Goal: Check status: Check status

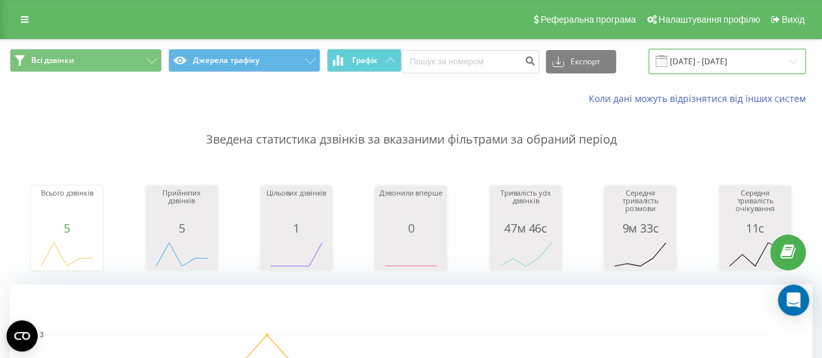
click at [714, 60] on input "[DATE] - [DATE]" at bounding box center [726, 61] width 157 height 25
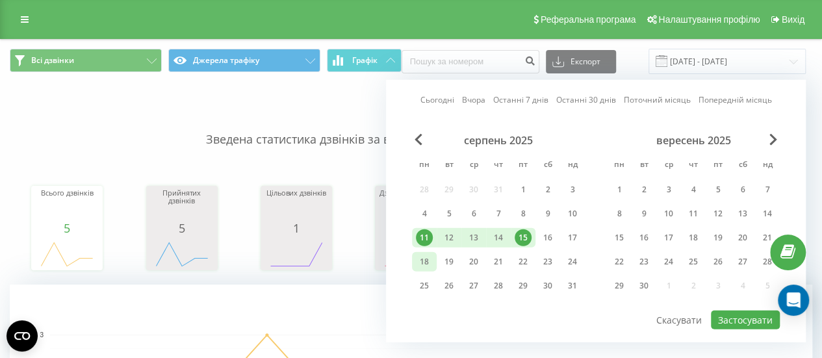
click at [424, 262] on div "18" at bounding box center [424, 261] width 17 height 17
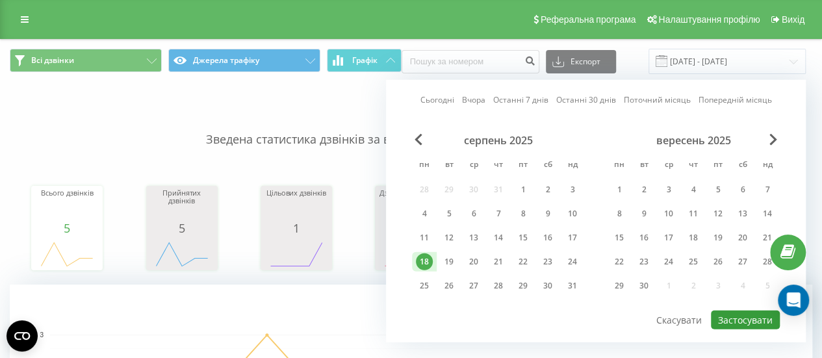
drag, startPoint x: 759, startPoint y: 310, endPoint x: 749, endPoint y: 313, distance: 10.1
click at [759, 311] on button "Застосувати" at bounding box center [745, 320] width 69 height 19
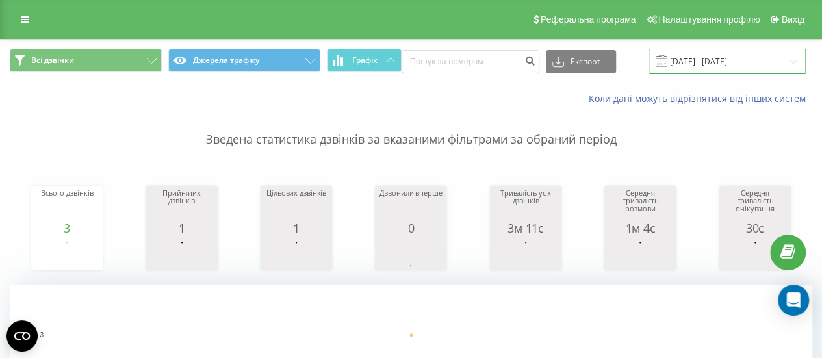
click at [689, 57] on input "[DATE] - [DATE]" at bounding box center [726, 61] width 157 height 25
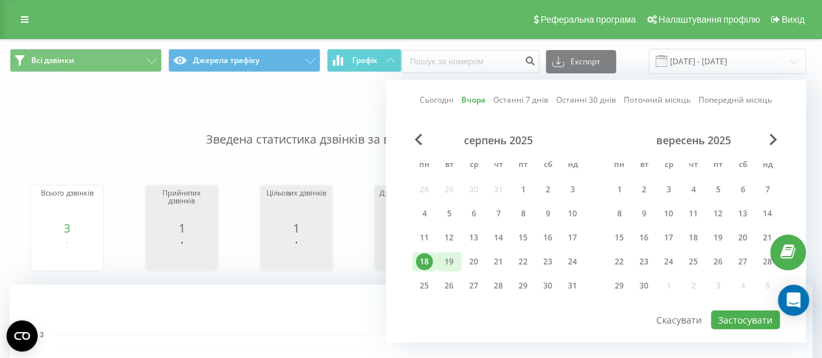
click at [448, 261] on div "19" at bounding box center [448, 261] width 17 height 17
drag, startPoint x: 748, startPoint y: 320, endPoint x: 734, endPoint y: 324, distance: 14.4
click at [746, 322] on button "Застосувати" at bounding box center [745, 320] width 69 height 19
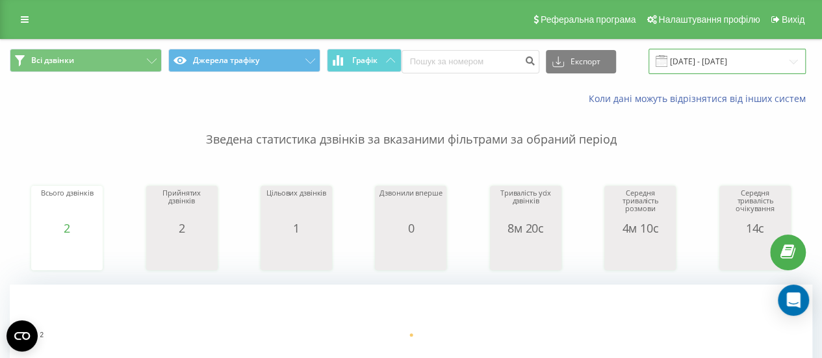
click at [672, 57] on input "[DATE] - [DATE]" at bounding box center [726, 61] width 157 height 25
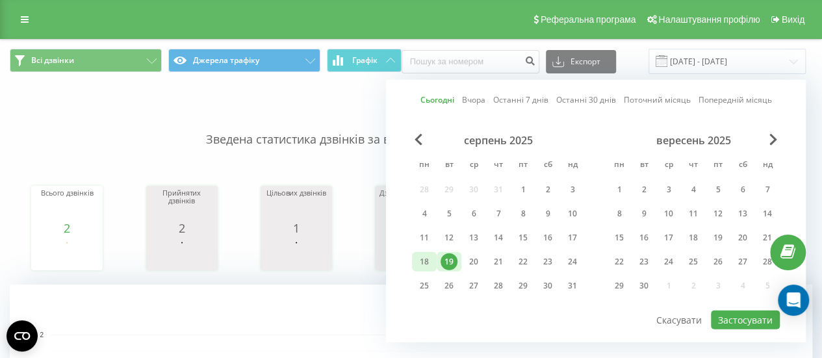
click at [422, 261] on div "18" at bounding box center [424, 261] width 17 height 17
click at [450, 261] on div "19" at bounding box center [448, 261] width 17 height 17
click at [737, 318] on button "Застосувати" at bounding box center [745, 320] width 69 height 19
type input "[DATE] - [DATE]"
